Goal: Task Accomplishment & Management: Manage account settings

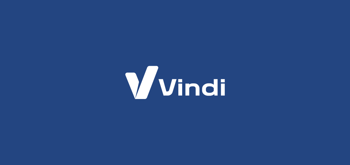
click at [172, 92] on img at bounding box center [175, 83] width 131 height 62
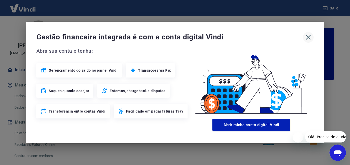
click at [307, 38] on icon "button" at bounding box center [308, 37] width 8 height 8
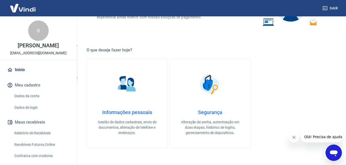
scroll to position [44, 0]
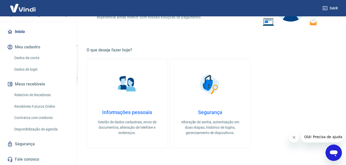
click at [34, 145] on link "Segurança" at bounding box center [38, 143] width 64 height 11
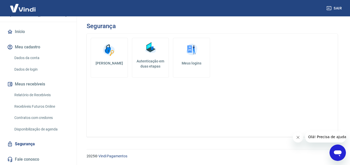
click at [157, 69] on link "Autenticação em duas etapas" at bounding box center [150, 58] width 37 height 40
click at [186, 60] on link "Meus logins" at bounding box center [191, 58] width 37 height 40
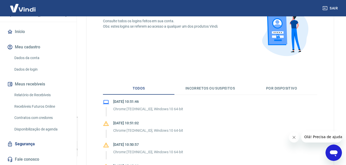
scroll to position [60, 0]
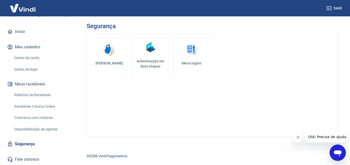
click at [117, 47] on link "[PERSON_NAME]" at bounding box center [109, 58] width 37 height 40
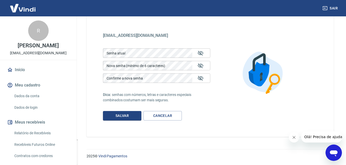
click at [36, 91] on button "Meu cadastro" at bounding box center [38, 85] width 64 height 11
click at [37, 100] on link "Dados da conta" at bounding box center [41, 96] width 58 height 10
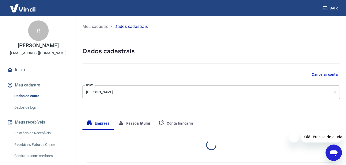
select select "SP"
click at [130, 117] on button "Pessoa titular" at bounding box center [134, 123] width 41 height 12
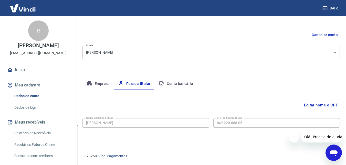
click at [164, 84] on button "Conta bancária" at bounding box center [175, 84] width 43 height 12
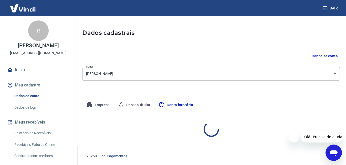
select select "1"
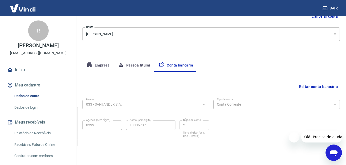
scroll to position [68, 0]
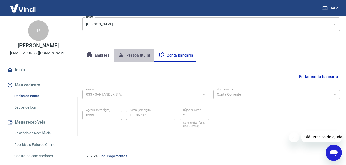
click at [145, 60] on button "Pessoa titular" at bounding box center [134, 55] width 41 height 12
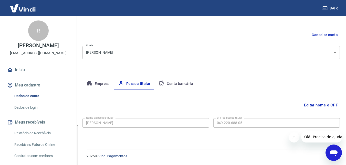
drag, startPoint x: 95, startPoint y: 73, endPoint x: 95, endPoint y: 80, distance: 6.9
click at [95, 74] on div "Meu cadastro / Dados cadastrais Dados cadastrais Cancelar conta [PERSON_NAME] […" at bounding box center [210, 60] width 269 height 166
click at [95, 81] on button "Empresa" at bounding box center [97, 84] width 31 height 12
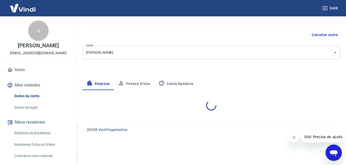
select select "SP"
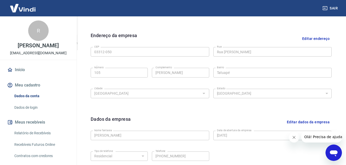
scroll to position [204, 0]
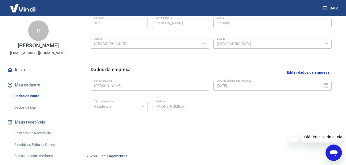
click at [30, 110] on link "Dados de login" at bounding box center [41, 107] width 58 height 10
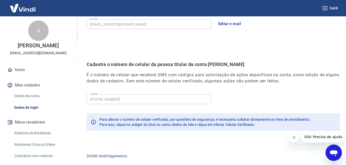
scroll to position [163, 0]
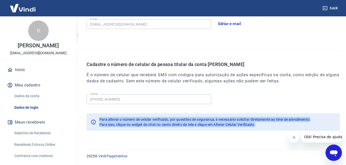
drag, startPoint x: 92, startPoint y: 116, endPoint x: 264, endPoint y: 122, distance: 172.1
click at [264, 122] on div "Para alterar o número de celular verificado, por questões de segurança, é neces…" at bounding box center [212, 121] width 253 height 17
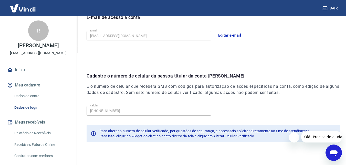
click at [262, 123] on div "Cadastre o número de celular da pessoa titular da conta [PERSON_NAME] É o númer…" at bounding box center [209, 105] width 259 height 86
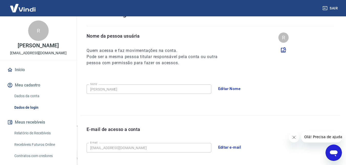
scroll to position [0, 0]
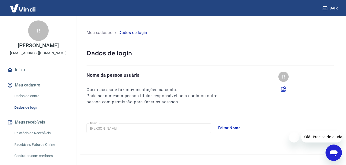
click at [29, 11] on img at bounding box center [22, 8] width 33 height 16
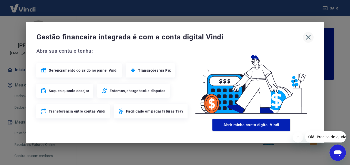
click at [309, 37] on icon "button" at bounding box center [308, 37] width 8 height 8
